Goal: Find specific page/section: Find specific page/section

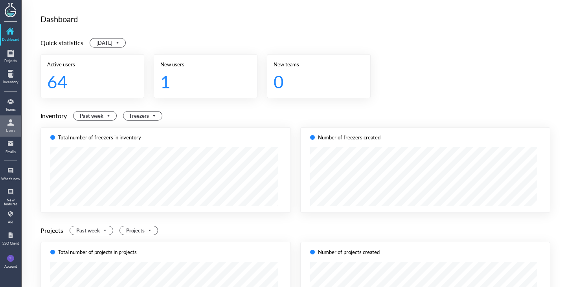
click at [0, 122] on div "Users" at bounding box center [10, 126] width 21 height 21
click at [14, 123] on div at bounding box center [10, 122] width 13 height 13
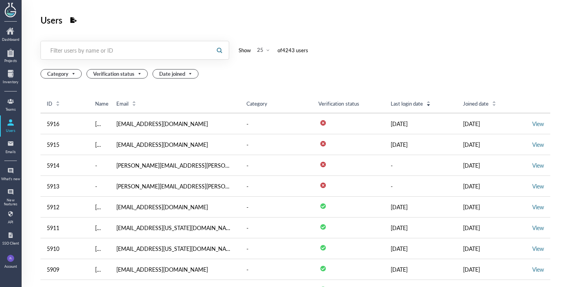
click at [138, 57] on div at bounding box center [125, 50] width 169 height 18
paste input "[EMAIL_ADDRESS][PERSON_NAME][DOMAIN_NAME]"
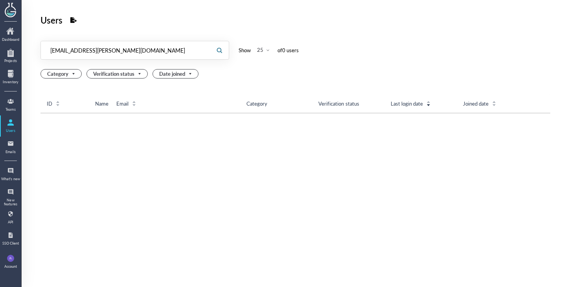
type input "[EMAIL_ADDRESS][PERSON_NAME][DOMAIN_NAME]"
